Goal: Find contact information

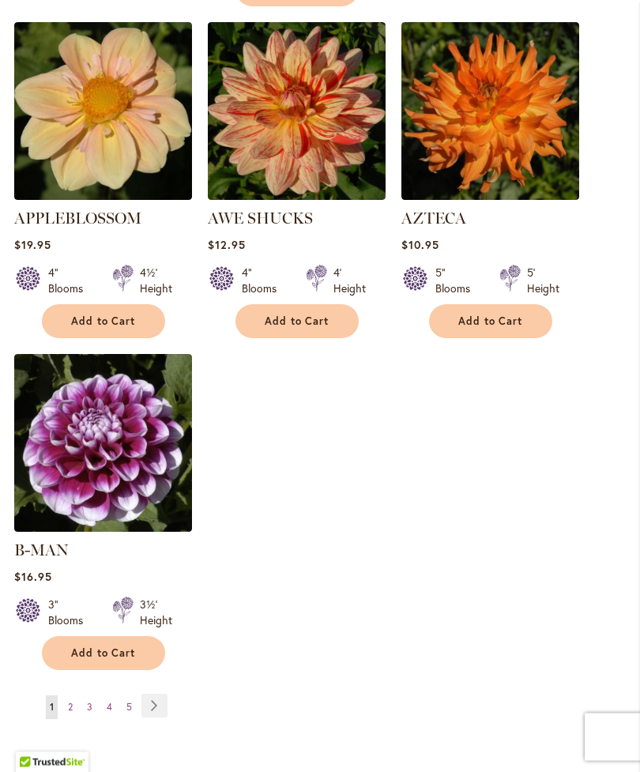
scroll to position [1844, 0]
click at [167, 699] on link "Page Next" at bounding box center [154, 705] width 26 height 24
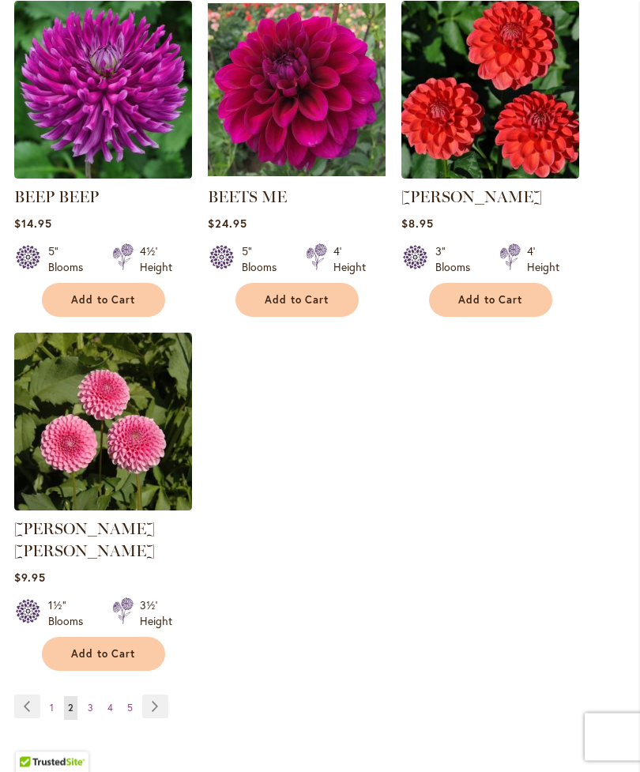
scroll to position [1843, 0]
click at [163, 703] on link "Page Next" at bounding box center [155, 706] width 26 height 24
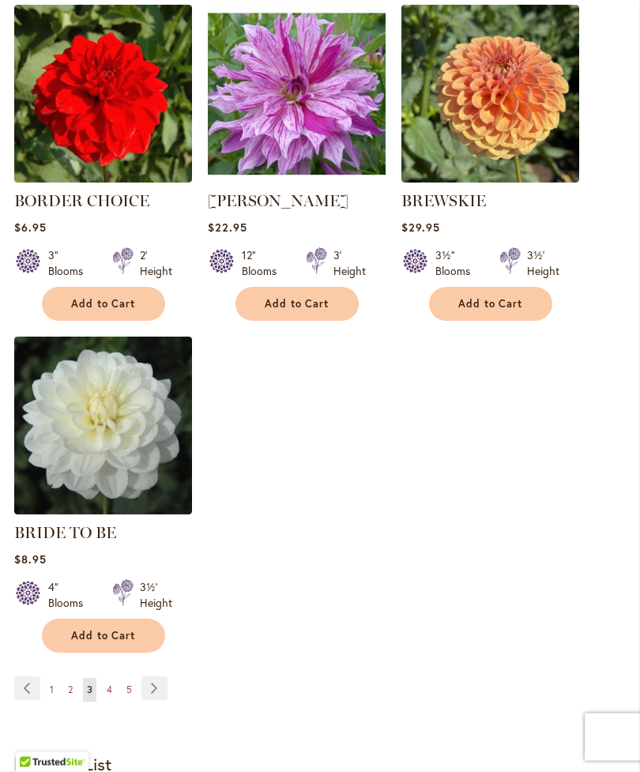
scroll to position [1839, 0]
click at [166, 700] on link "Page Next" at bounding box center [154, 688] width 26 height 24
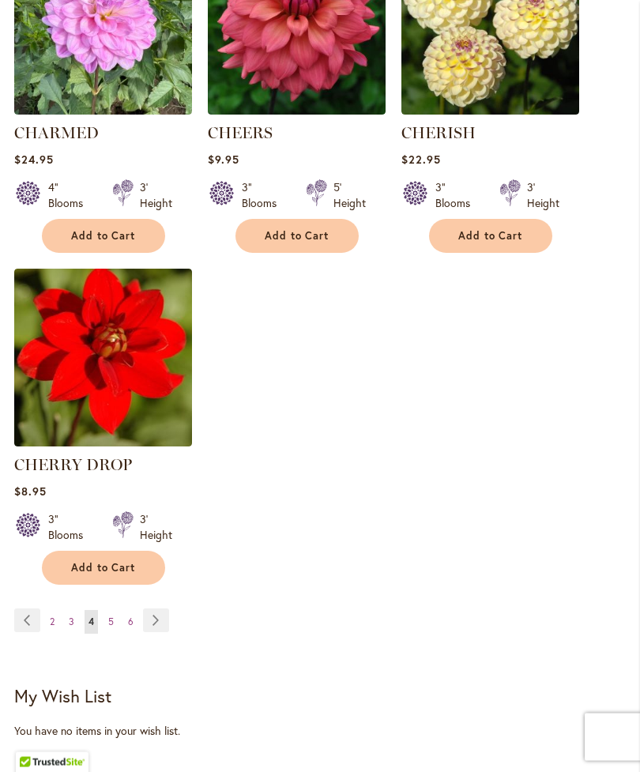
scroll to position [1929, 0]
click at [168, 632] on link "Page Next" at bounding box center [156, 620] width 26 height 24
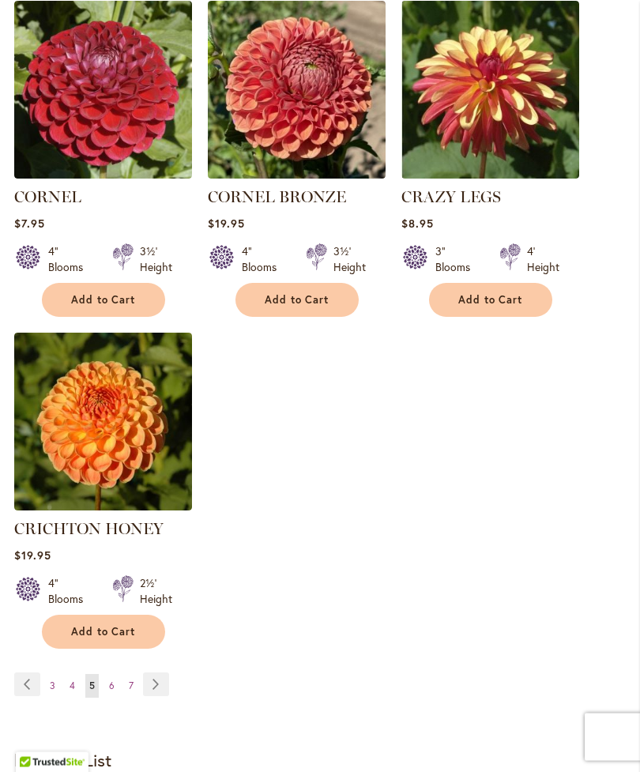
scroll to position [1911, 0]
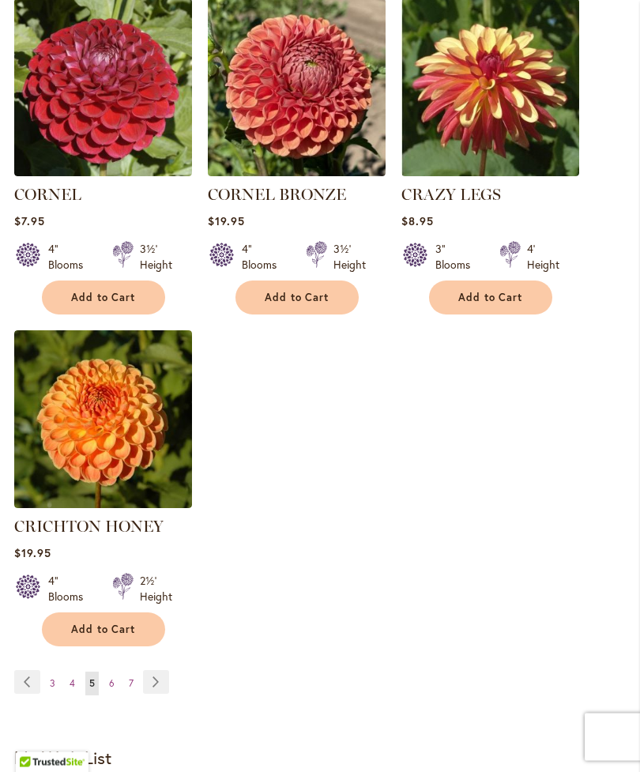
click at [164, 671] on link "Page Next" at bounding box center [156, 683] width 26 height 24
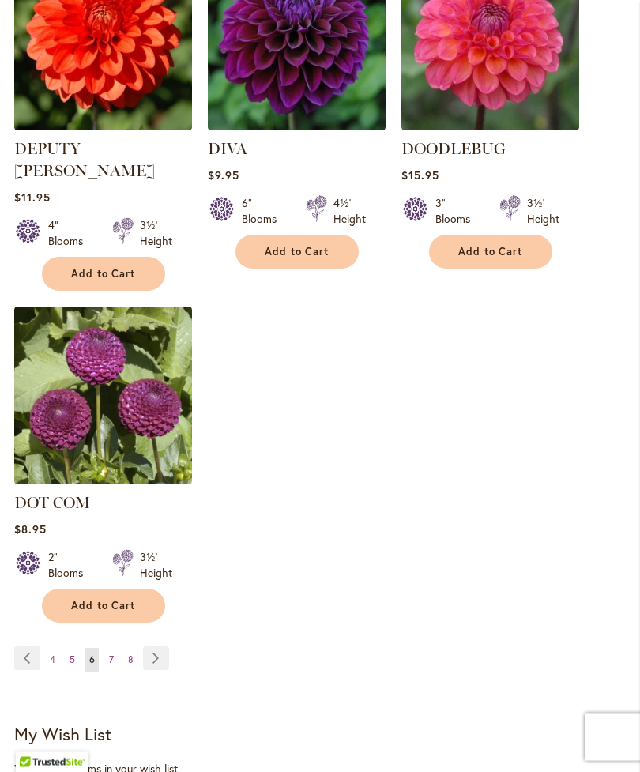
scroll to position [1935, 0]
click at [168, 646] on link "Page Next" at bounding box center [156, 658] width 26 height 24
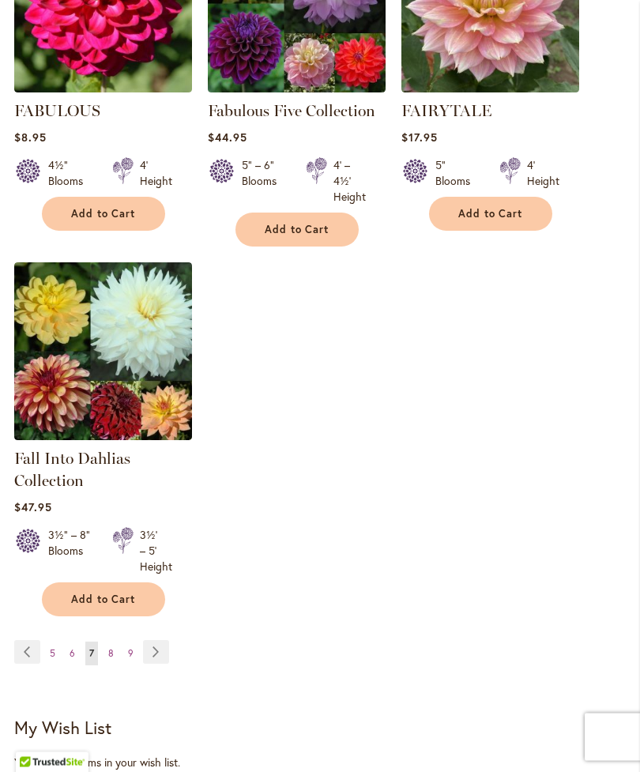
scroll to position [1929, 0]
click at [166, 663] on link "Page Next" at bounding box center [156, 652] width 26 height 24
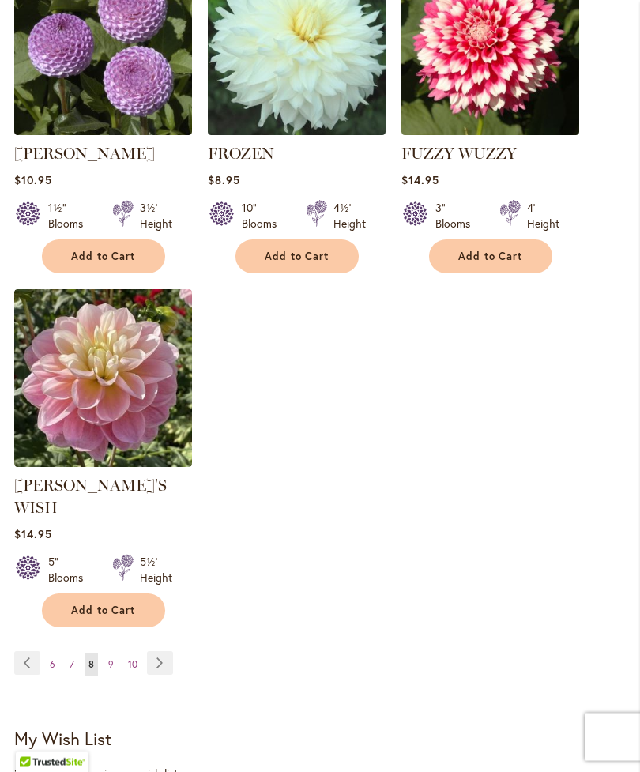
scroll to position [1953, 0]
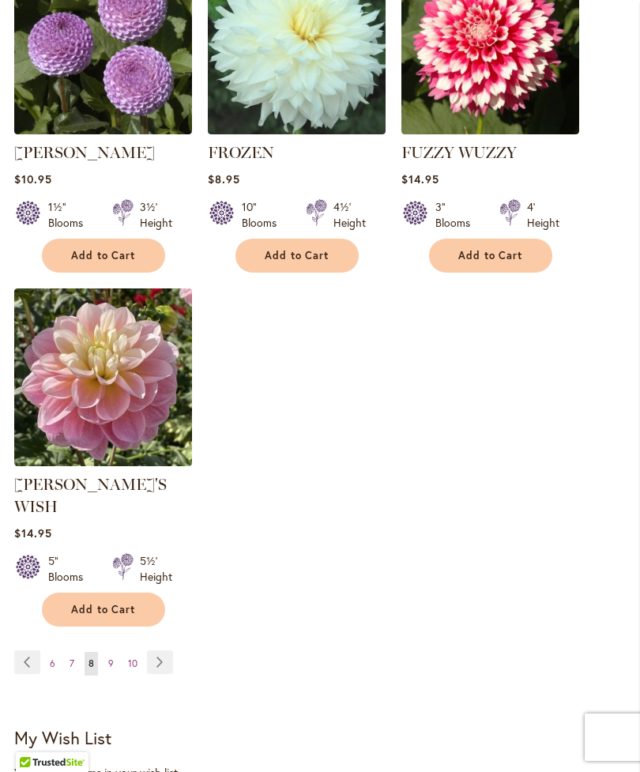
click at [170, 650] on link "Page Next" at bounding box center [160, 662] width 26 height 24
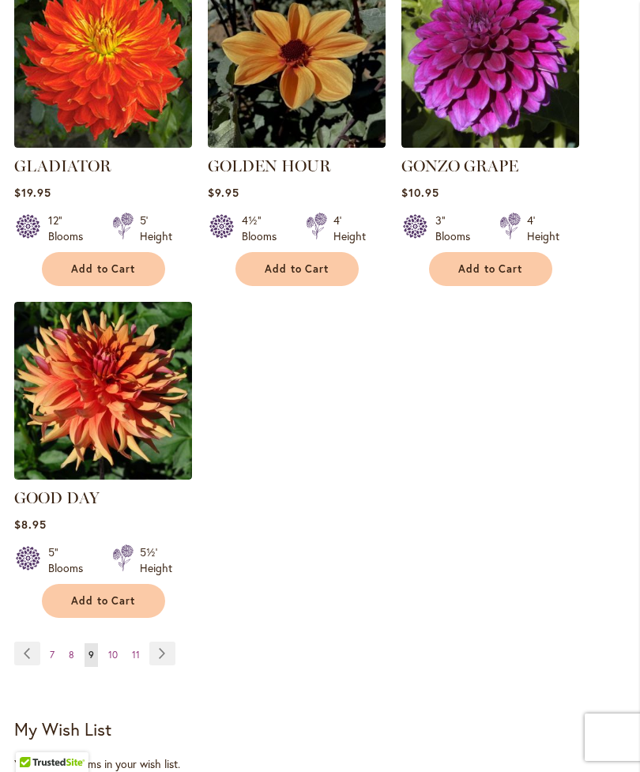
scroll to position [1941, 0]
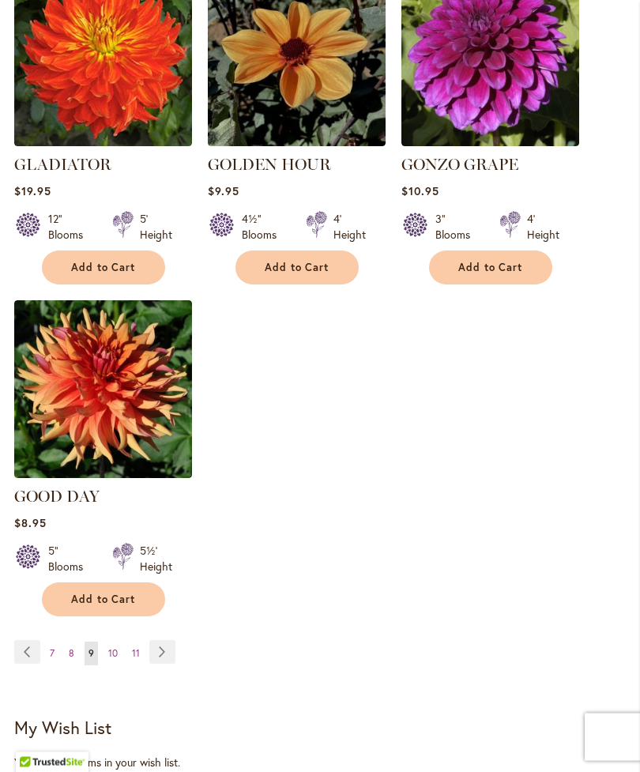
click at [173, 641] on link "Page Next" at bounding box center [162, 653] width 26 height 24
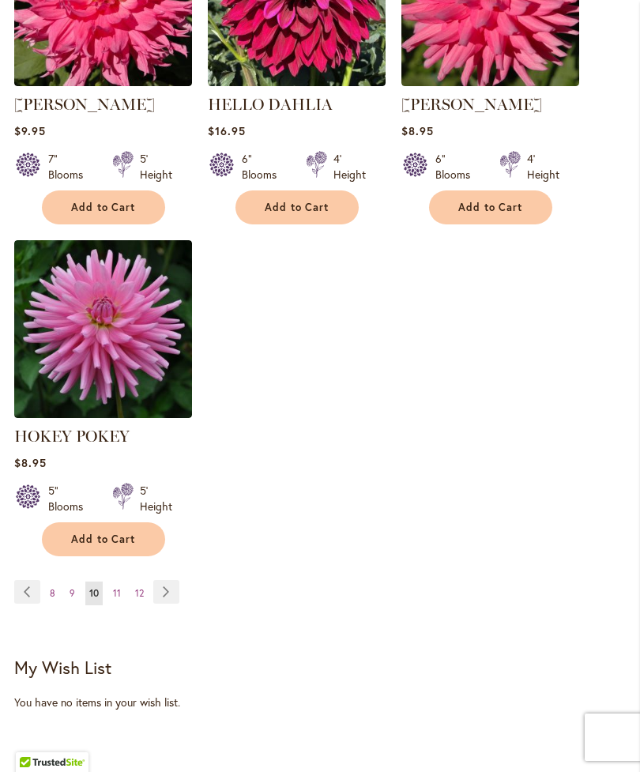
scroll to position [1995, 0]
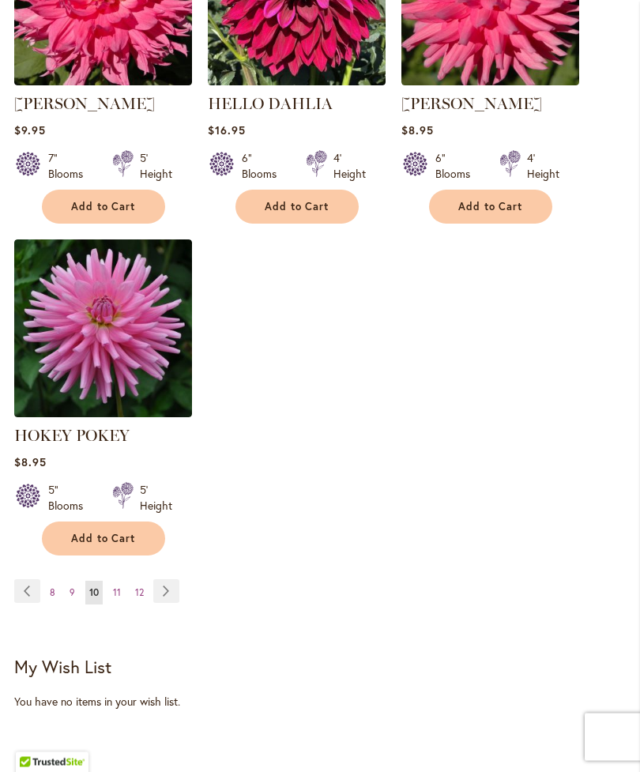
click at [178, 603] on link "Page Next" at bounding box center [166, 592] width 26 height 24
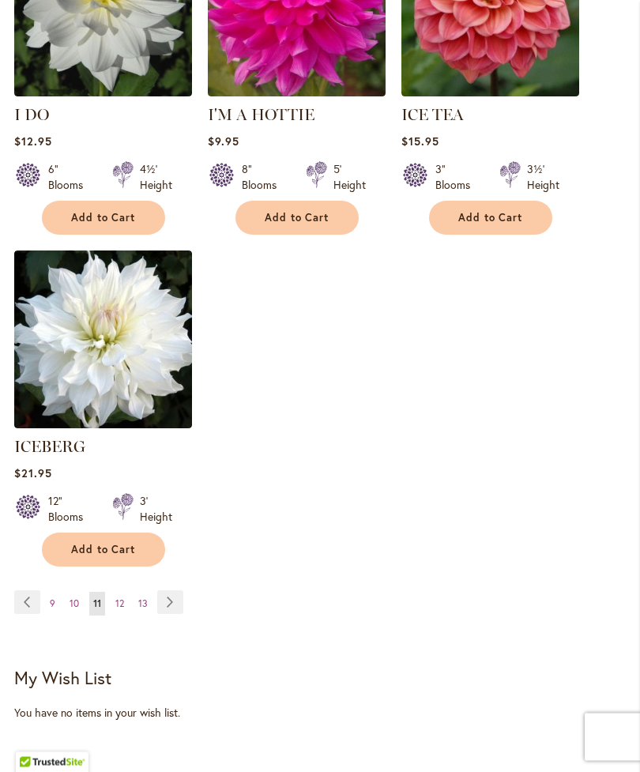
scroll to position [1969, 0]
click at [180, 597] on link "Page Next" at bounding box center [170, 602] width 26 height 24
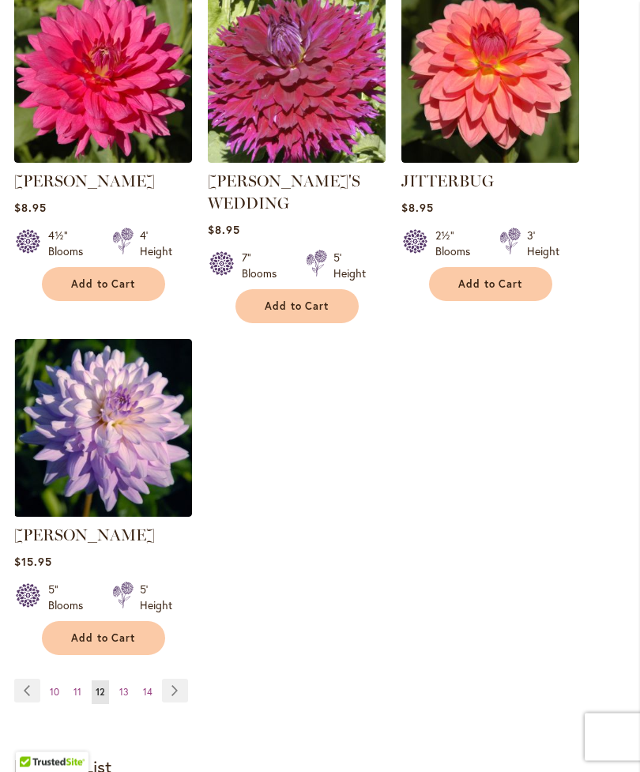
scroll to position [1911, 0]
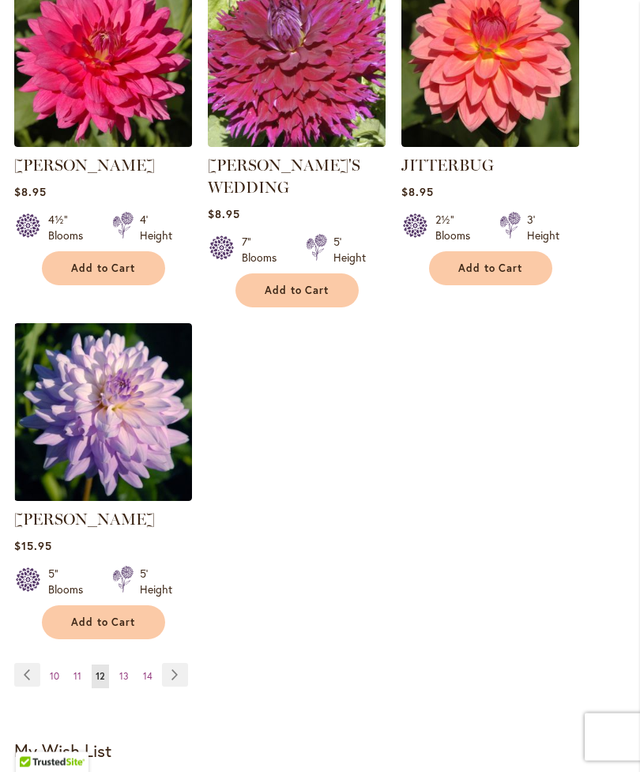
click at [185, 663] on link "Page Next" at bounding box center [175, 675] width 26 height 24
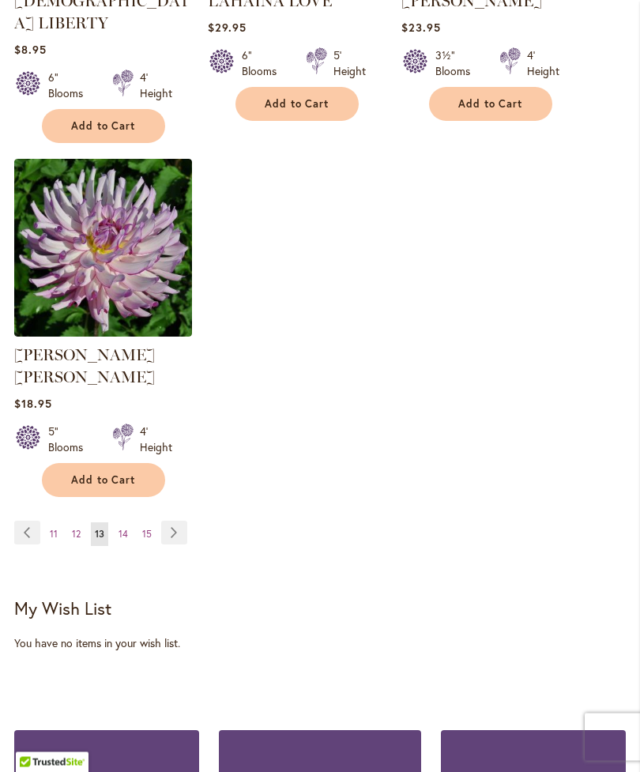
scroll to position [2039, 0]
click at [183, 521] on link "Page Next" at bounding box center [174, 533] width 26 height 24
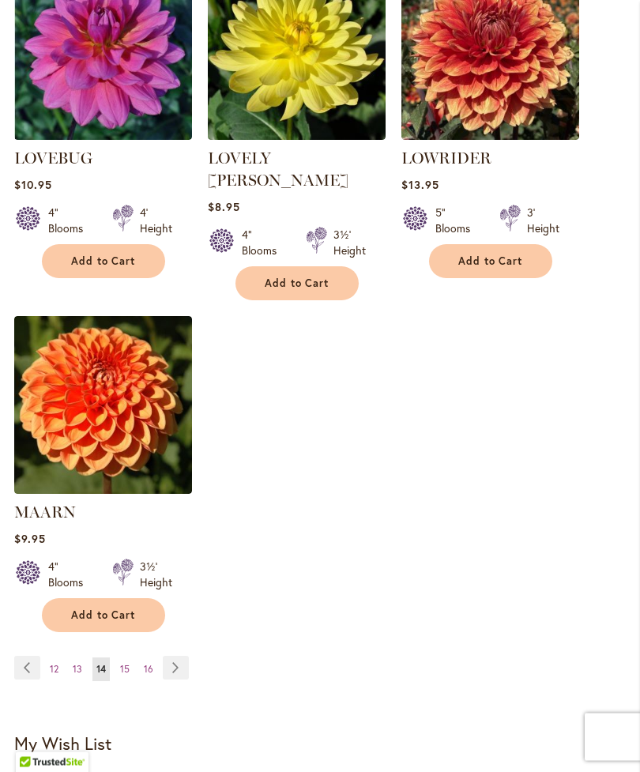
scroll to position [1904, 0]
click at [186, 656] on link "Page Next" at bounding box center [176, 668] width 26 height 24
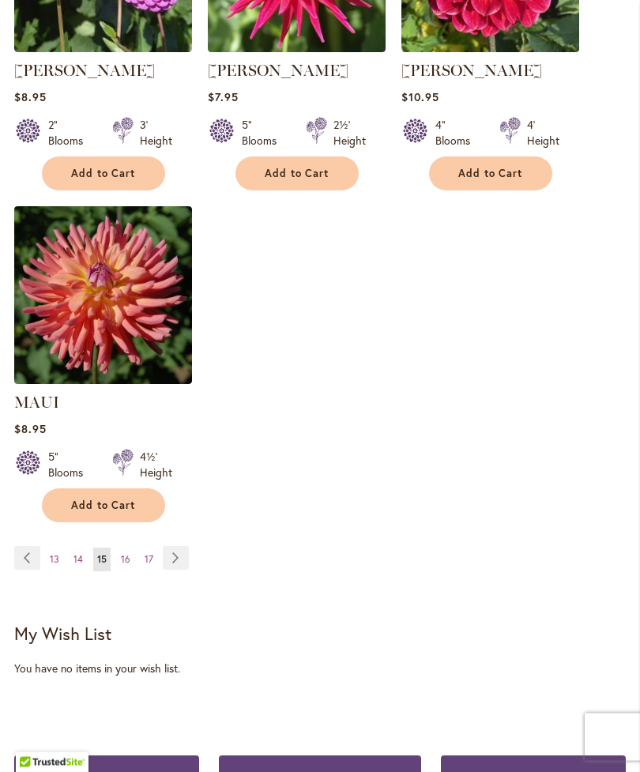
scroll to position [1991, 0]
click at [186, 569] on link "Page Next" at bounding box center [176, 558] width 26 height 24
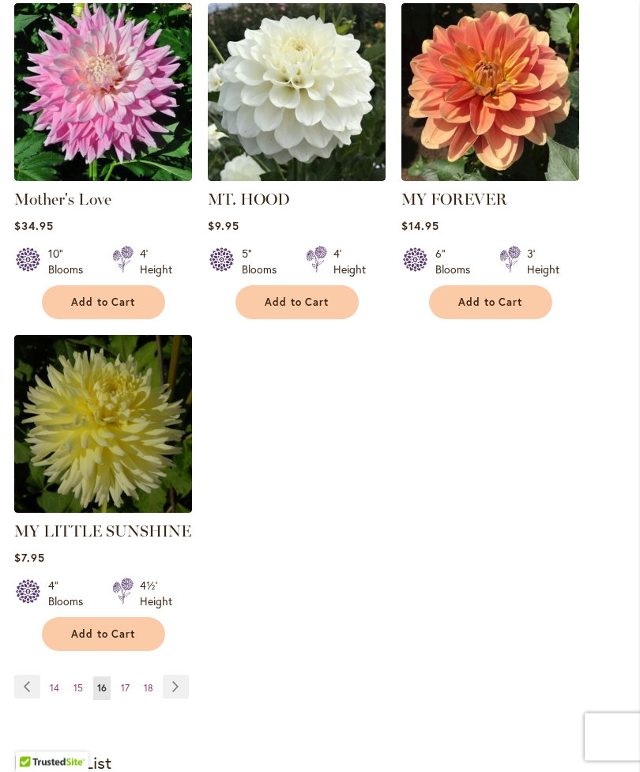
scroll to position [1885, 0]
click at [186, 675] on link "Page Next" at bounding box center [176, 687] width 26 height 24
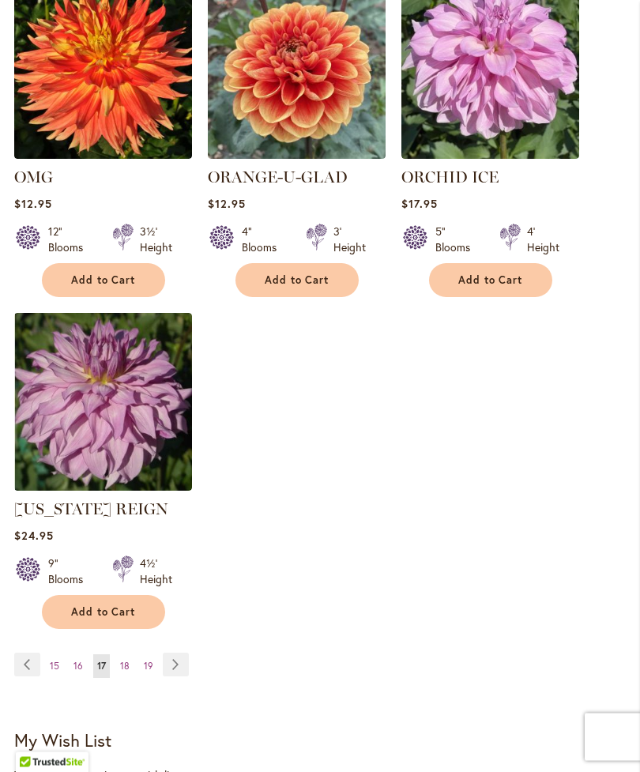
scroll to position [1862, 0]
click at [183, 676] on link "Page Next" at bounding box center [176, 664] width 26 height 24
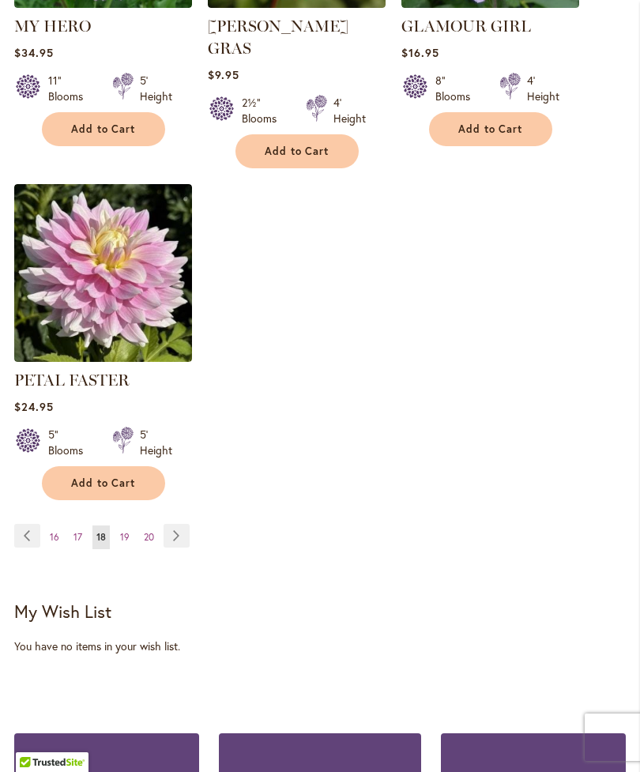
scroll to position [2059, 0]
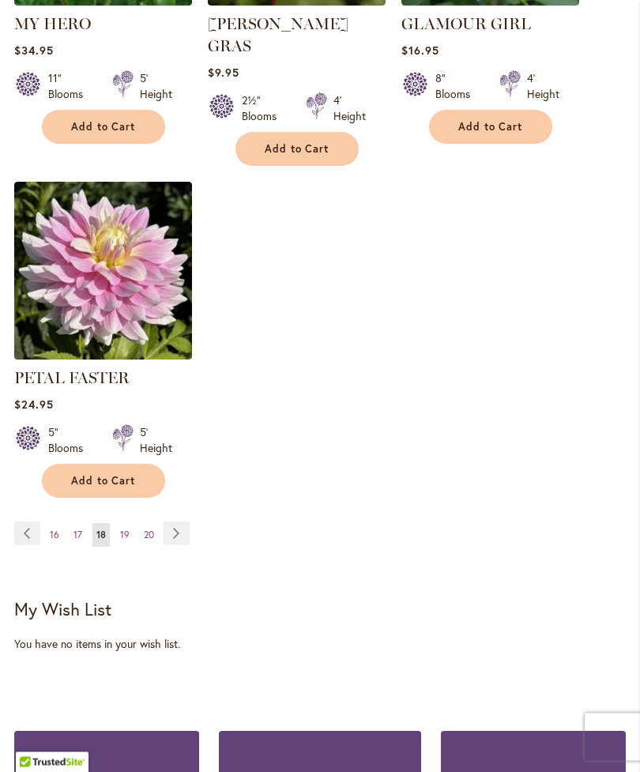
click at [188, 533] on link "Page Next" at bounding box center [176, 534] width 26 height 24
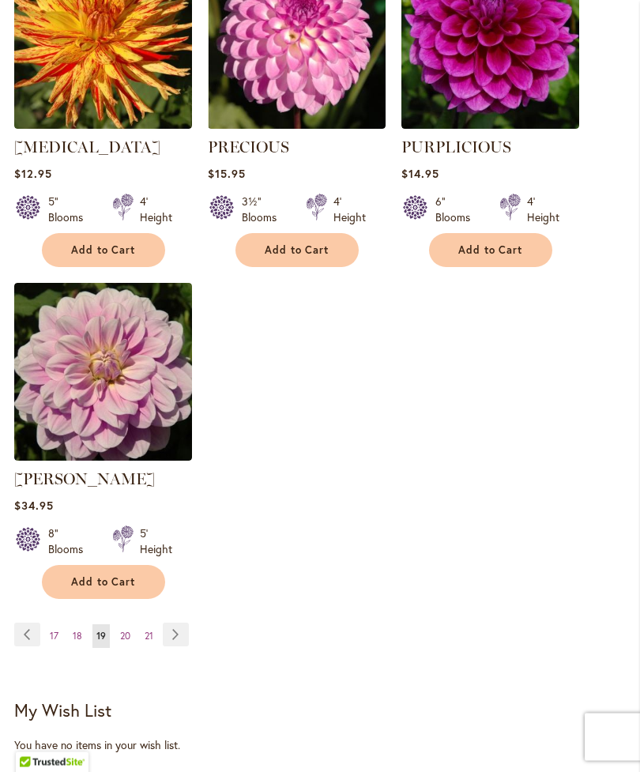
scroll to position [1917, 0]
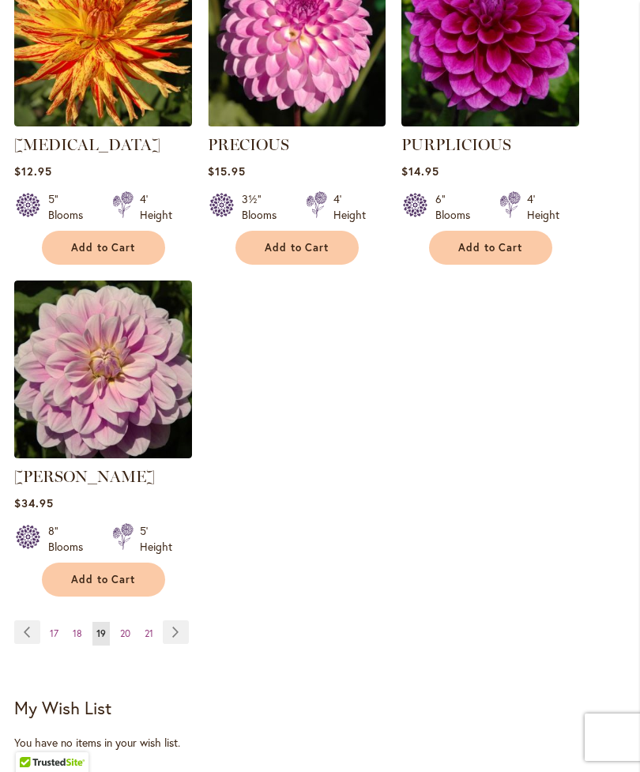
click at [189, 644] on link "Page Next" at bounding box center [176, 632] width 26 height 24
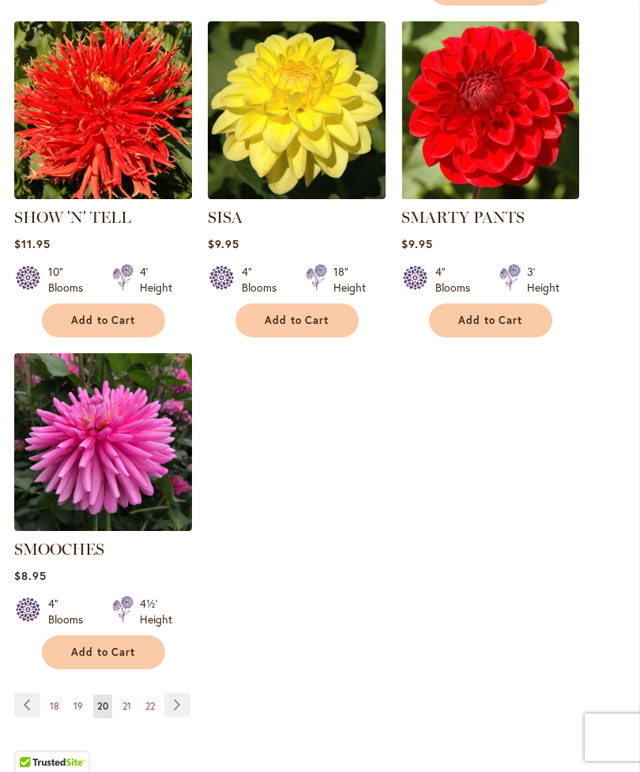
scroll to position [1870, 0]
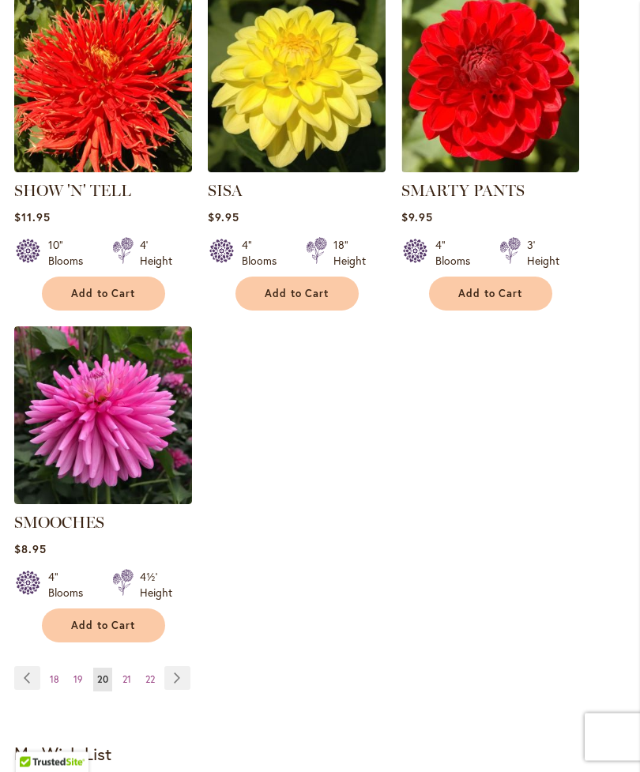
click at [186, 676] on link "Page Next" at bounding box center [177, 679] width 26 height 24
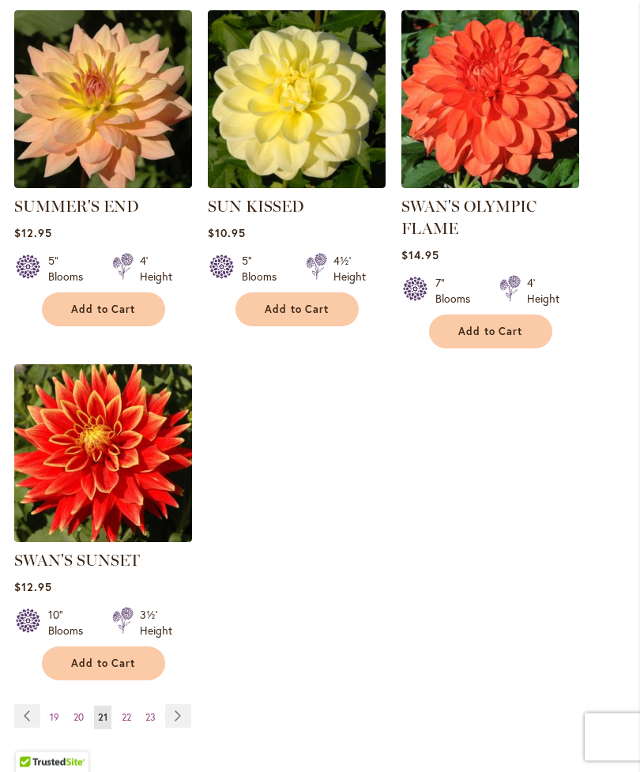
scroll to position [1833, 0]
click at [190, 727] on link "Page Next" at bounding box center [178, 716] width 26 height 24
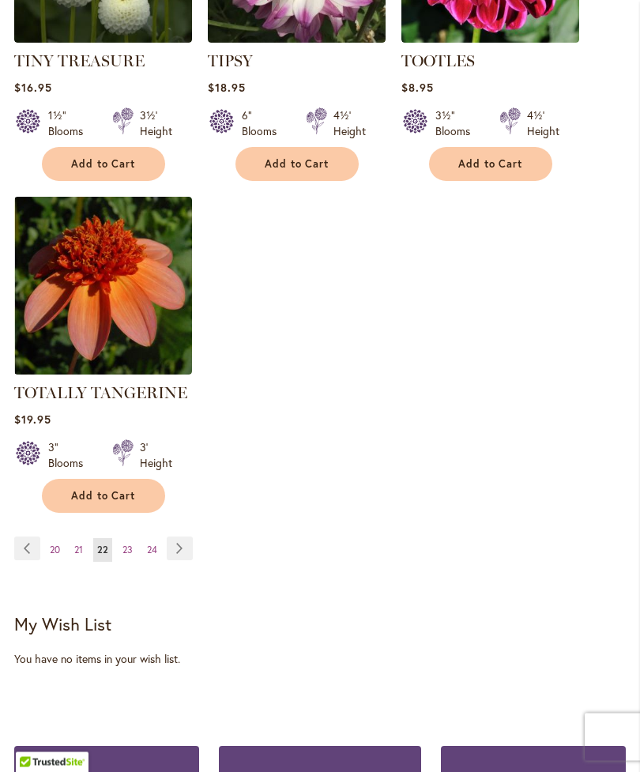
scroll to position [1979, 0]
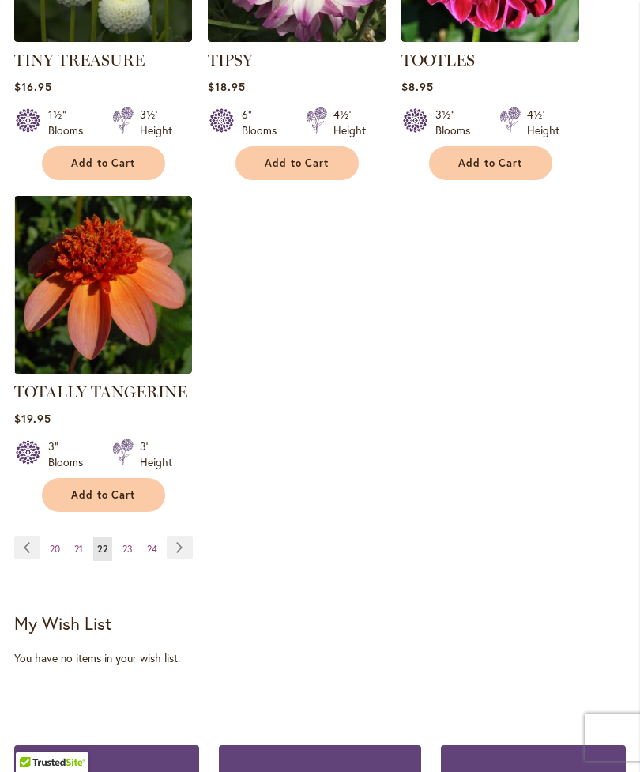
click at [193, 559] on link "Page Next" at bounding box center [180, 548] width 26 height 24
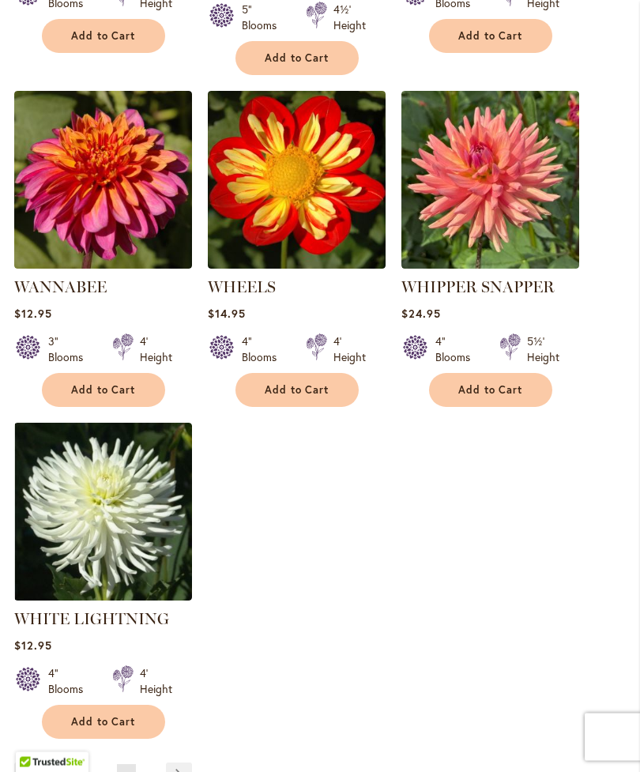
scroll to position [1779, 0]
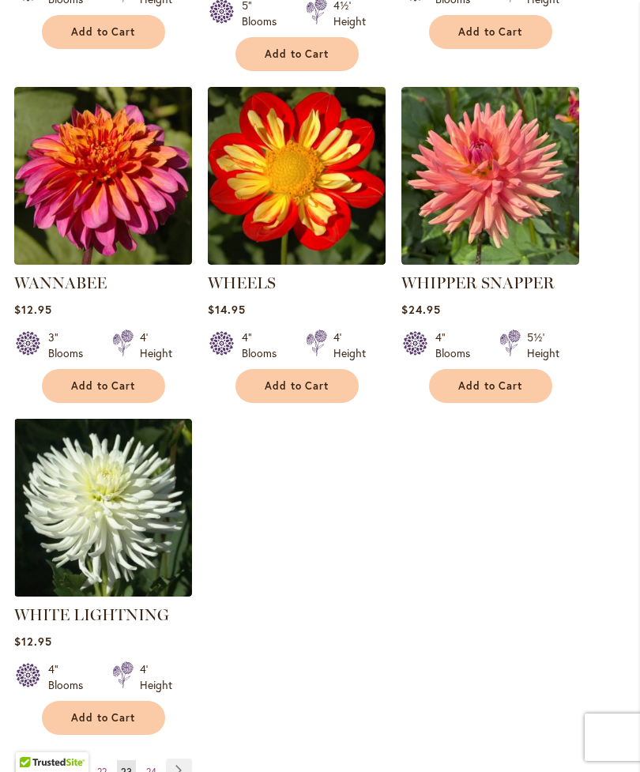
click at [192, 770] on link "Page Next" at bounding box center [179, 770] width 26 height 24
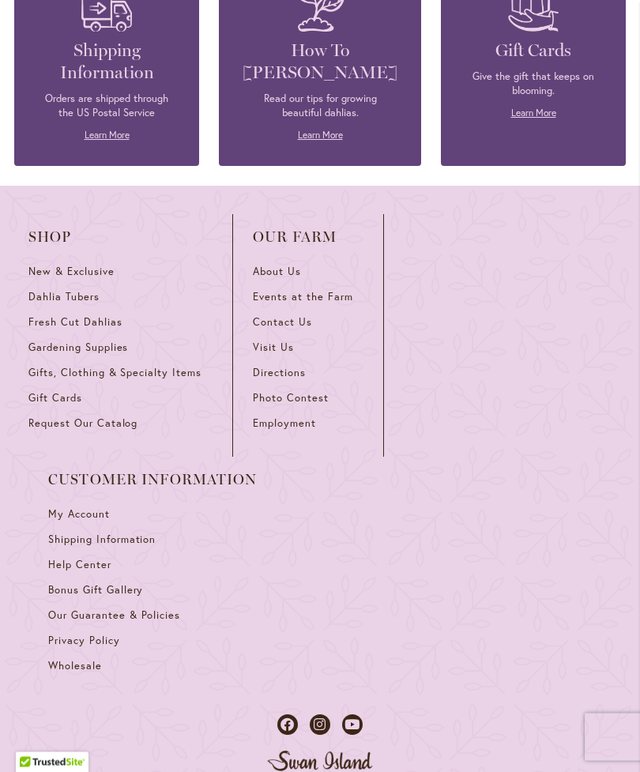
scroll to position [2818, 0]
click at [290, 329] on span "Contact Us" at bounding box center [282, 321] width 59 height 13
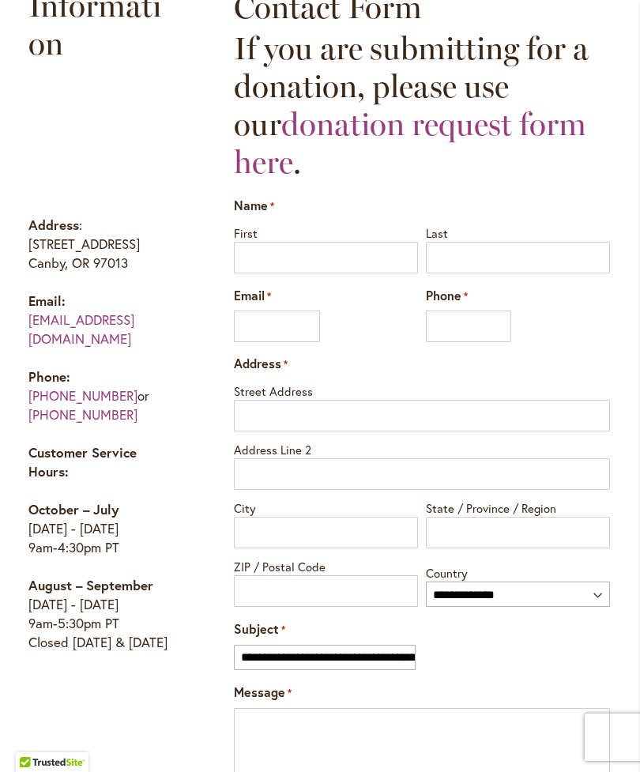
scroll to position [778, 0]
